Goal: Information Seeking & Learning: Learn about a topic

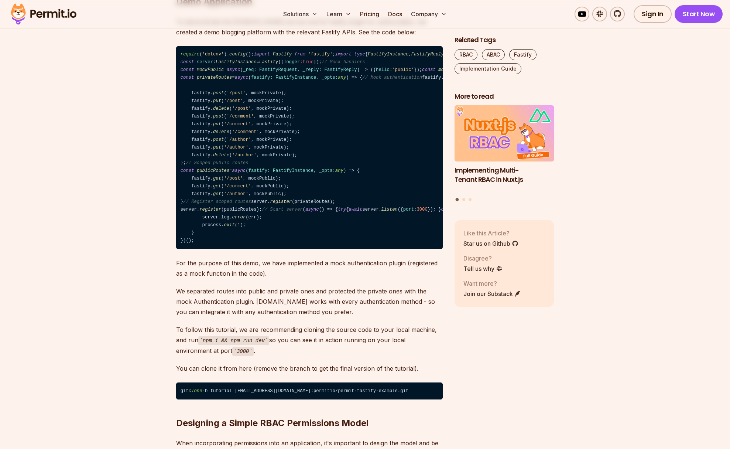
scroll to position [763, 0]
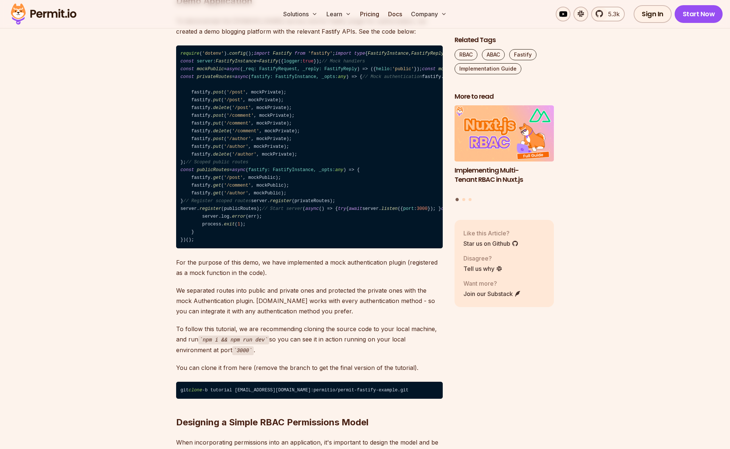
click at [189, 148] on code "require ( 'dotenv' ). config (); import Fastify from 'fastify' ; import type { …" at bounding box center [309, 146] width 267 height 203
drag, startPoint x: 201, startPoint y: 151, endPoint x: 266, endPoint y: 152, distance: 65.4
click at [266, 152] on code "require ( 'dotenv' ). config (); import Fastify from 'fastify' ; import type { …" at bounding box center [309, 146] width 267 height 203
click at [215, 79] on span "privateRoutes" at bounding box center [214, 76] width 35 height 5
drag, startPoint x: 215, startPoint y: 152, endPoint x: 344, endPoint y: 166, distance: 130.3
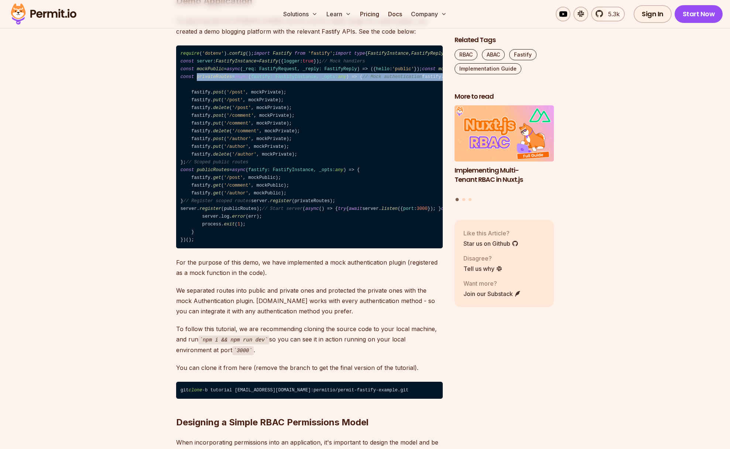
click at [344, 166] on code "require ( 'dotenv' ). config (); import Fastify from 'fastify' ; import type { …" at bounding box center [309, 146] width 267 height 203
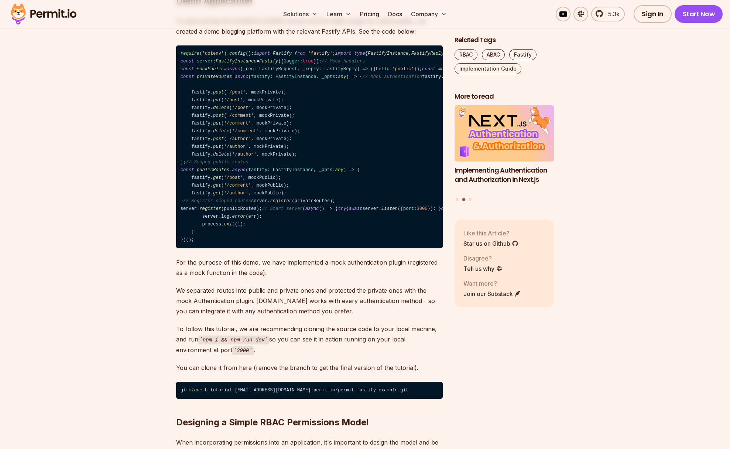
click at [444, 79] on span "register" at bounding box center [455, 76] width 22 height 5
drag, startPoint x: 218, startPoint y: 165, endPoint x: 292, endPoint y: 175, distance: 74.5
click at [295, 172] on code "require ( 'dotenv' ). config (); import Fastify from 'fastify' ; import type { …" at bounding box center [309, 146] width 267 height 203
click at [219, 103] on span "put" at bounding box center [217, 99] width 8 height 5
drag, startPoint x: 219, startPoint y: 188, endPoint x: 281, endPoint y: 184, distance: 62.2
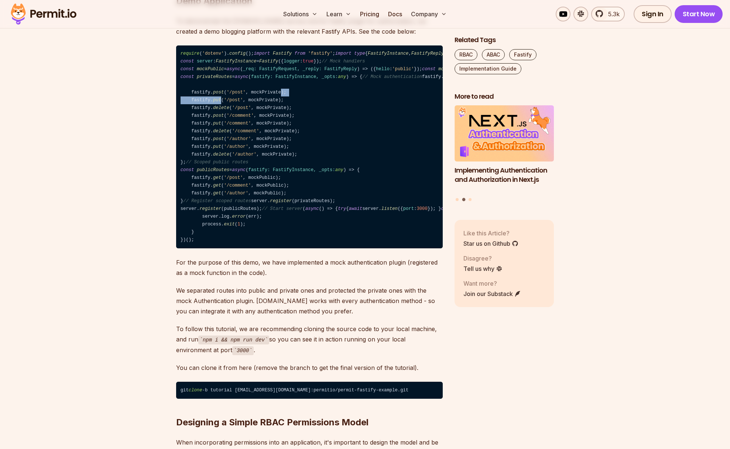
click at [281, 184] on code "require ( 'dotenv' ). config (); import Fastify from 'fastify' ; import type { …" at bounding box center [309, 146] width 267 height 203
click at [203, 184] on code "require ( 'dotenv' ). config (); import Fastify from 'fastify' ; import type { …" at bounding box center [309, 146] width 267 height 203
drag, startPoint x: 203, startPoint y: 184, endPoint x: 294, endPoint y: 185, distance: 91.2
click at [294, 185] on code "require ( 'dotenv' ). config (); import Fastify from 'fastify' ; import type { …" at bounding box center [309, 146] width 267 height 203
click at [204, 191] on code "require ( 'dotenv' ). config (); import Fastify from 'fastify' ; import type { …" at bounding box center [309, 146] width 267 height 203
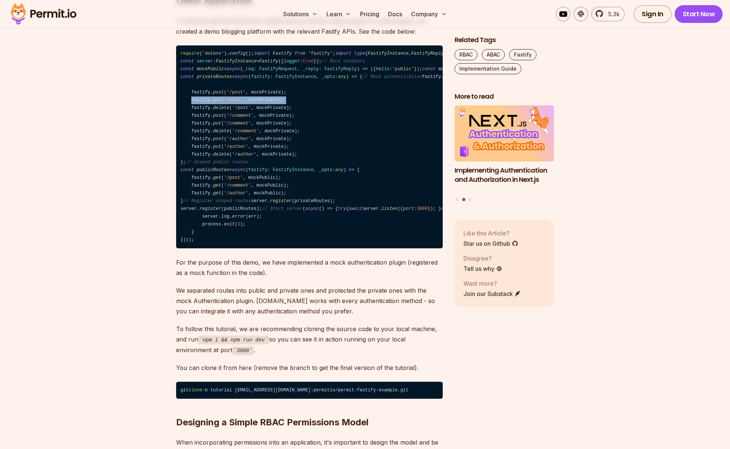
drag, startPoint x: 204, startPoint y: 191, endPoint x: 290, endPoint y: 191, distance: 86.0
click at [290, 191] on code "require ( 'dotenv' ). config (); import Fastify from 'fastify' ; import type { …" at bounding box center [309, 146] width 267 height 203
click at [191, 200] on code "require ( 'dotenv' ). config (); import Fastify from 'fastify' ; import type { …" at bounding box center [309, 146] width 267 height 203
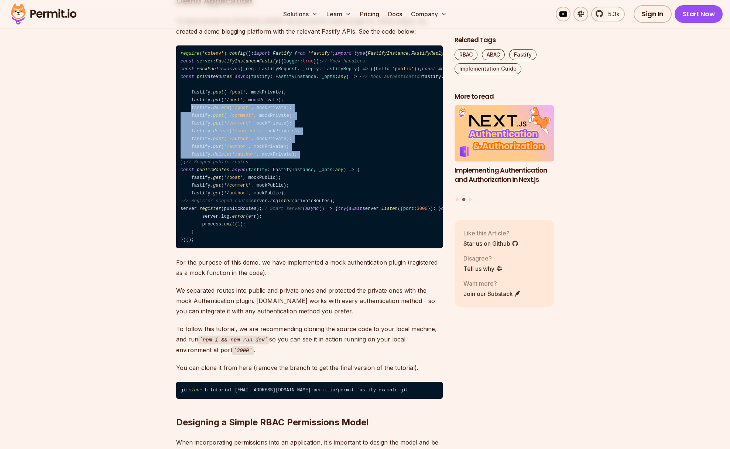
drag, startPoint x: 192, startPoint y: 200, endPoint x: 308, endPoint y: 246, distance: 124.3
click at [308, 246] on code "require ( 'dotenv' ). config (); import Fastify from 'fastify' ; import type { …" at bounding box center [309, 146] width 267 height 203
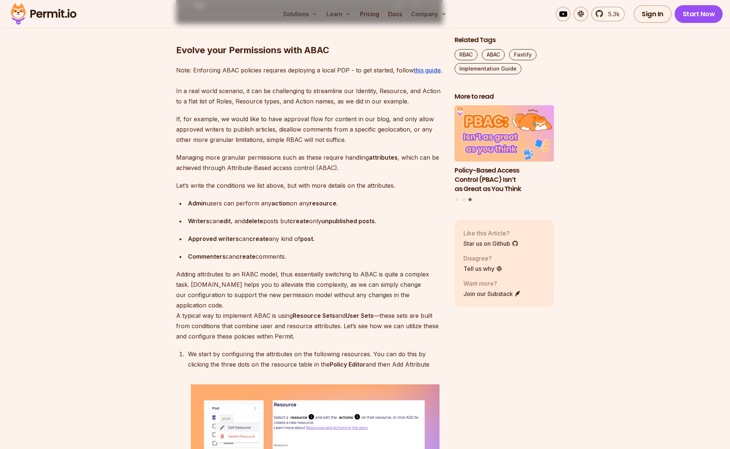
scroll to position [3267, 0]
